Goal: Find specific page/section: Find specific page/section

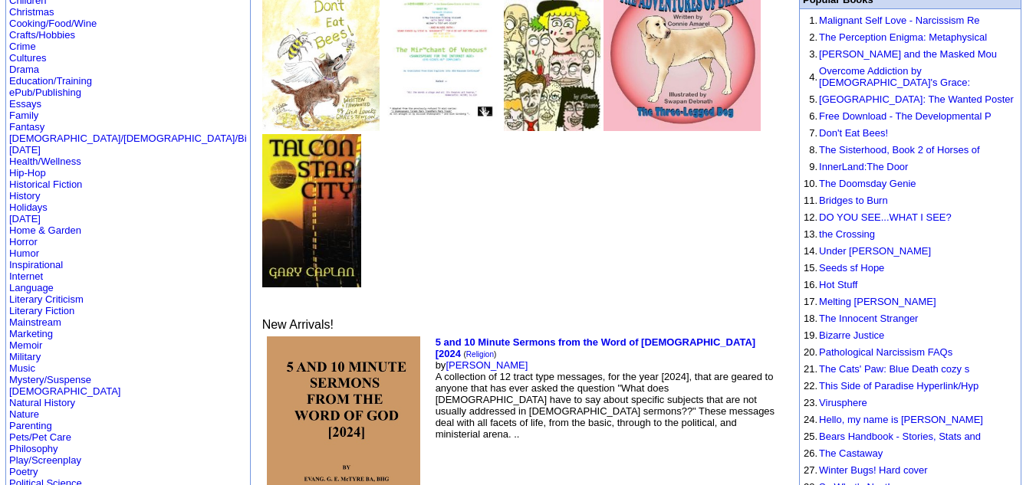
scroll to position [51, 0]
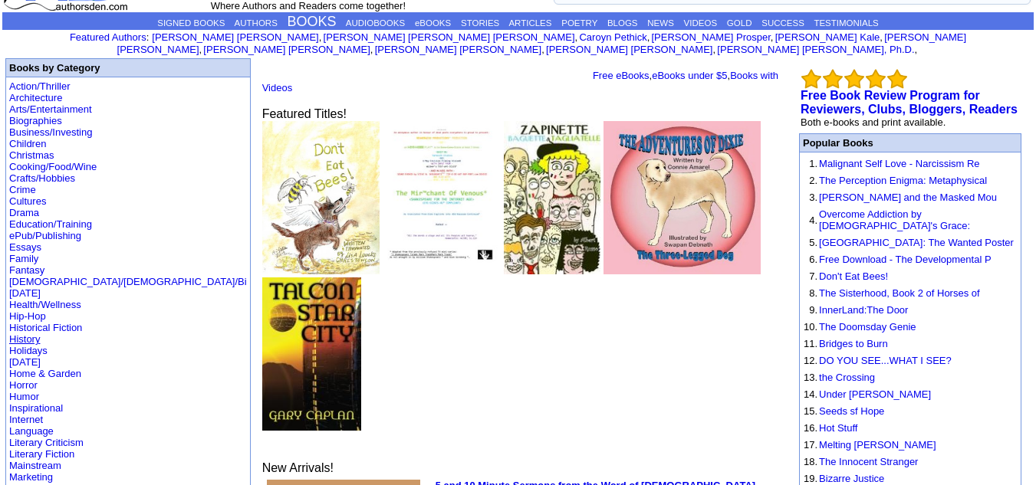
click at [28, 333] on link "History" at bounding box center [24, 338] width 31 height 11
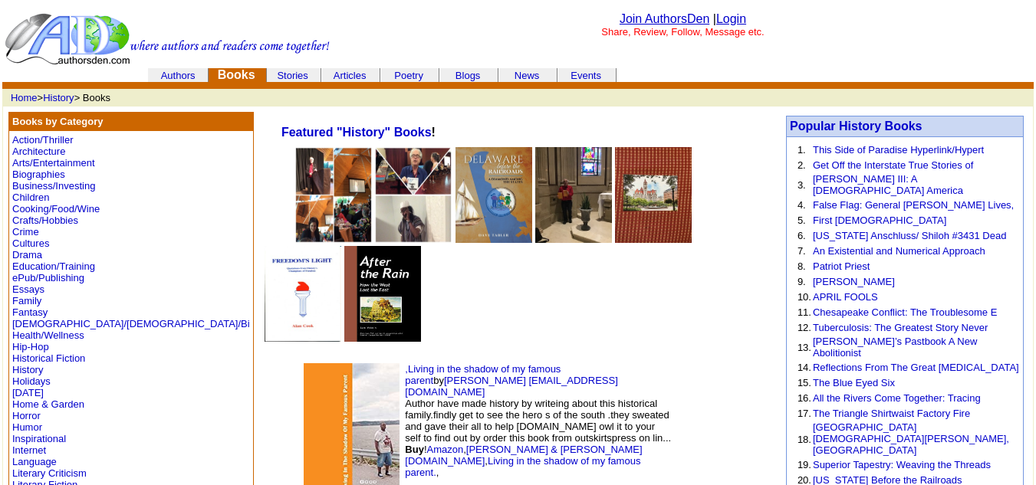
click at [58, 190] on link "Business/Investing" at bounding box center [53, 185] width 83 height 11
